Goal: Information Seeking & Learning: Check status

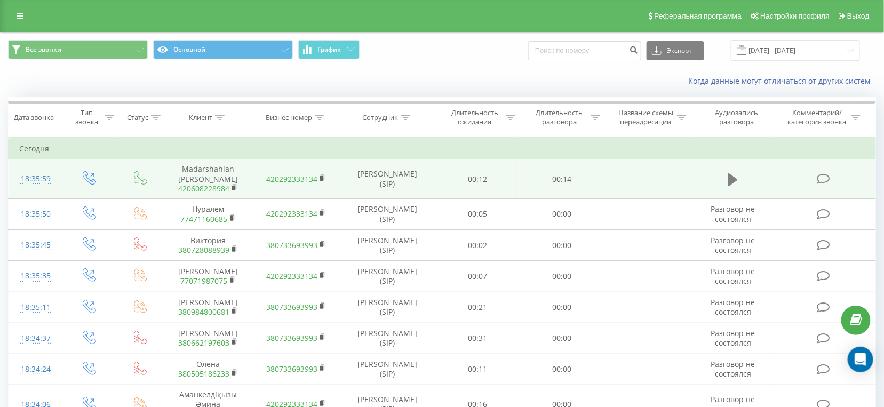
click at [732, 173] on icon at bounding box center [733, 179] width 10 height 15
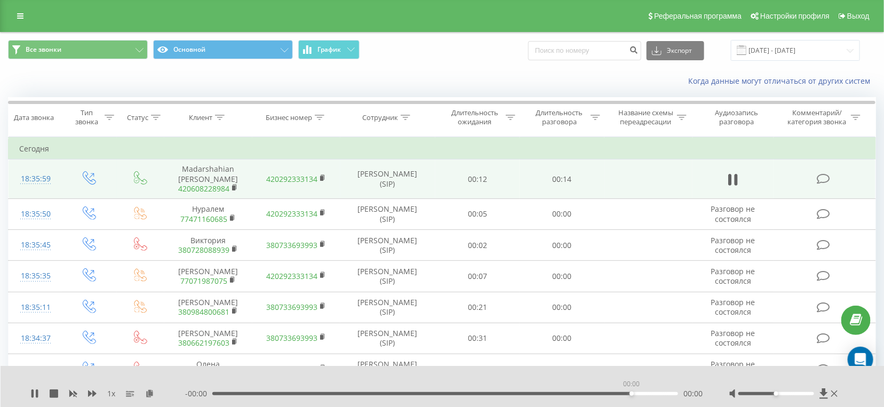
click at [631, 392] on div "00:00" at bounding box center [445, 393] width 466 height 3
click at [596, 391] on div "- 00:12 00:01 00:01" at bounding box center [443, 393] width 517 height 11
click at [601, 395] on div "00:11" at bounding box center [445, 393] width 466 height 3
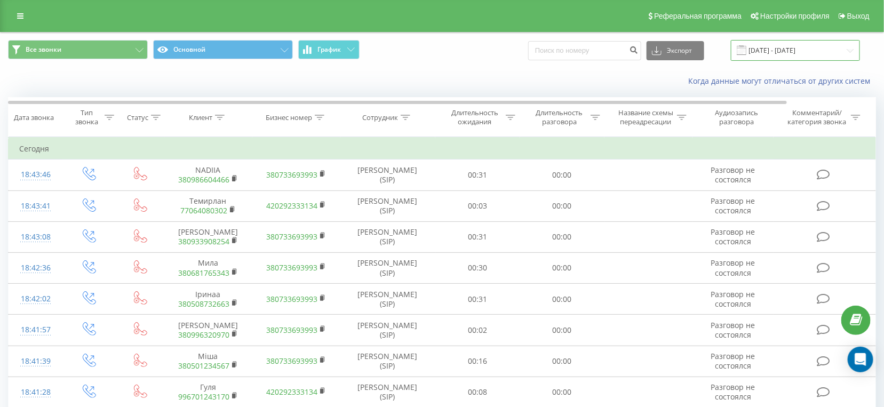
click at [772, 55] on input "[DATE] - [DATE]" at bounding box center [795, 50] width 129 height 21
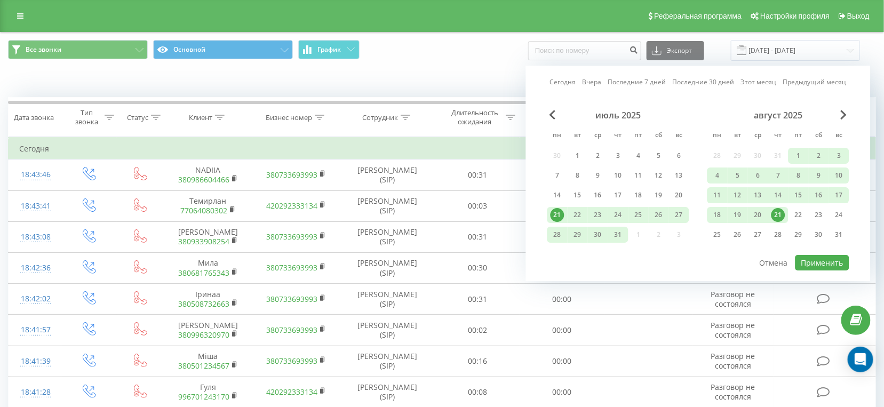
click at [775, 211] on div "21" at bounding box center [778, 215] width 14 height 14
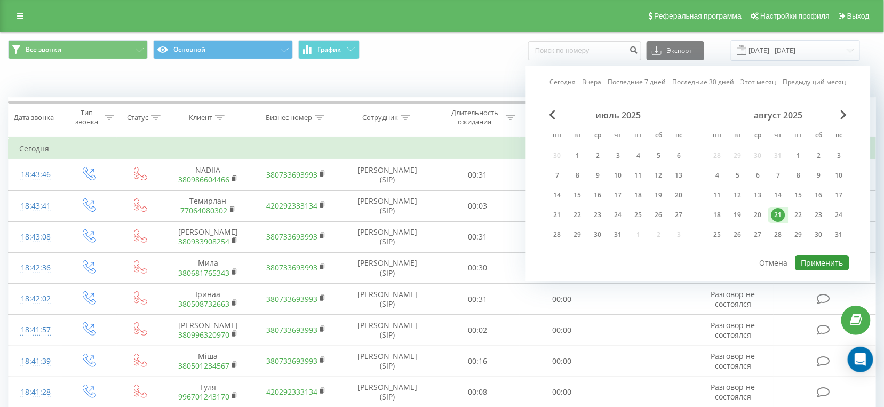
click at [795, 261] on button "Применить" at bounding box center [822, 262] width 54 height 15
type input "21.08.2025 - 21.08.2025"
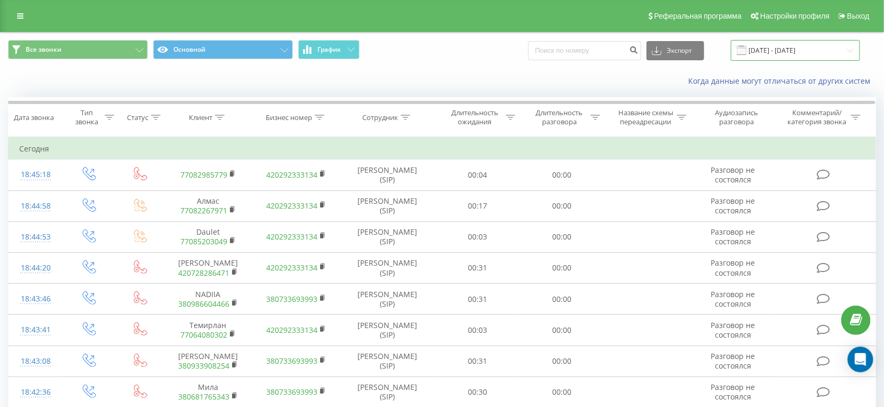
click at [795, 48] on input "21.08.2025 - 21.08.2025" at bounding box center [795, 50] width 129 height 21
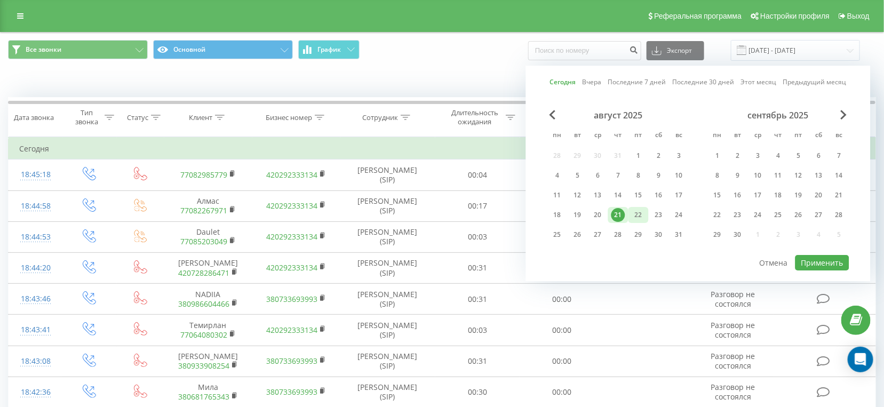
click at [616, 216] on div "21" at bounding box center [618, 215] width 14 height 14
click at [795, 267] on button "Применить" at bounding box center [822, 262] width 54 height 15
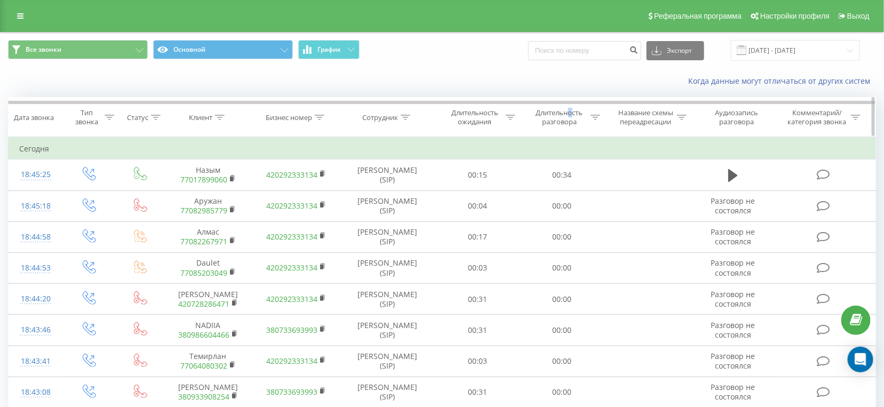
click at [570, 115] on div "Длительность разговора" at bounding box center [559, 117] width 57 height 18
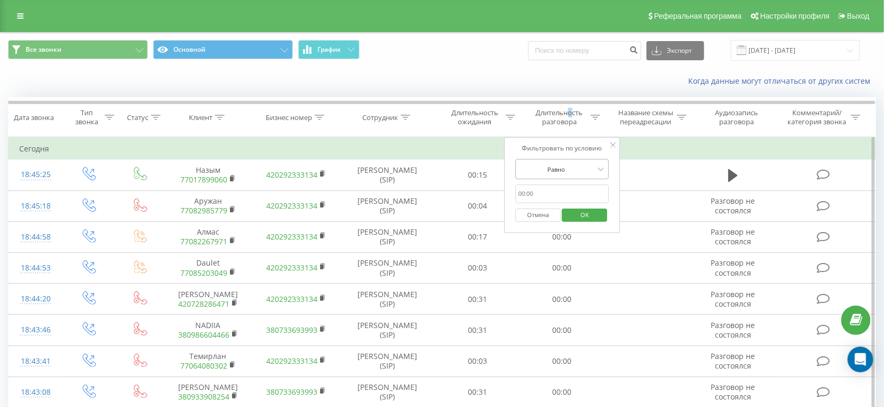
click at [568, 169] on div at bounding box center [556, 169] width 76 height 10
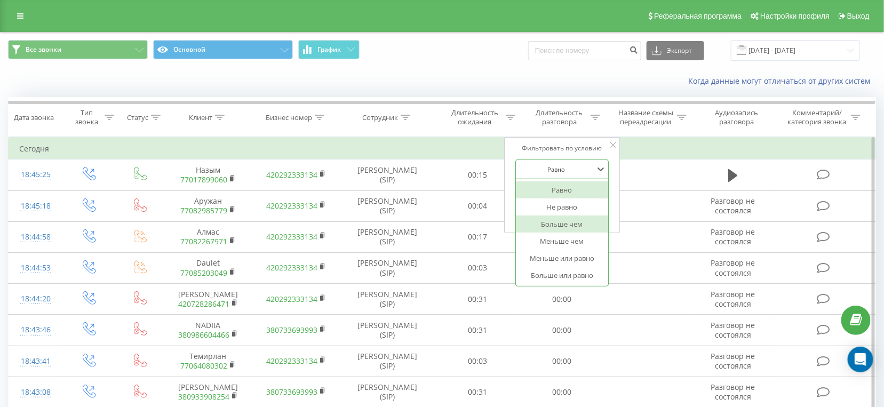
click at [563, 219] on div "Больше чем" at bounding box center [562, 224] width 93 height 17
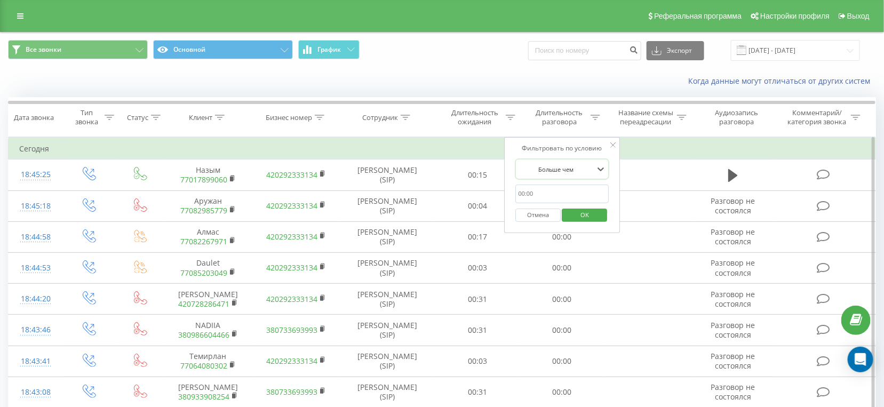
drag, startPoint x: 568, startPoint y: 188, endPoint x: 569, endPoint y: 200, distance: 12.3
click at [568, 188] on input "text" at bounding box center [562, 194] width 94 height 19
type input "28"
click at [584, 210] on span "OK" at bounding box center [585, 214] width 30 height 17
